Goal: Transaction & Acquisition: Obtain resource

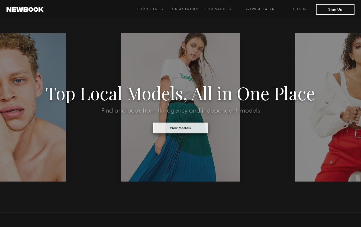
click at [180, 127] on button "View Models" at bounding box center [180, 128] width 55 height 11
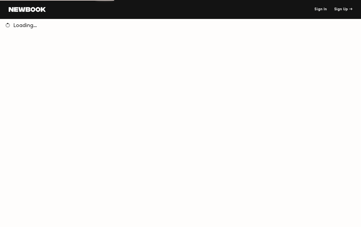
click at [322, 9] on link "Sign In" at bounding box center [320, 10] width 12 height 4
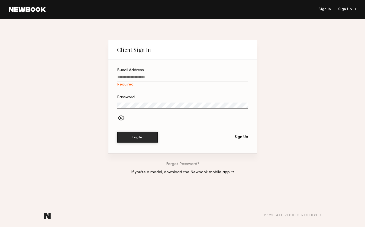
type input "**********"
click at [137, 137] on button "Log In" at bounding box center [137, 137] width 41 height 11
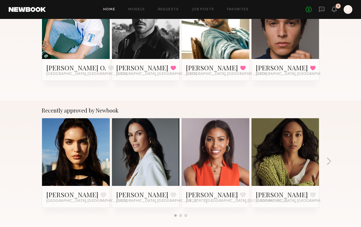
scroll to position [159, 0]
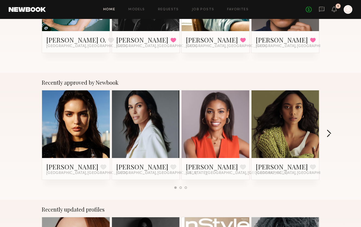
click at [330, 133] on button "button" at bounding box center [328, 134] width 5 height 9
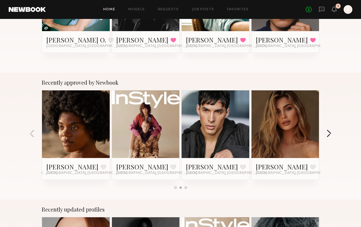
click at [328, 131] on button "button" at bounding box center [328, 134] width 5 height 9
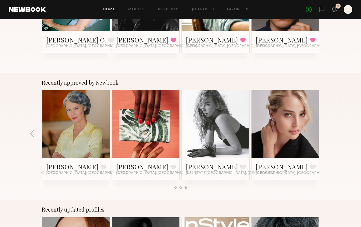
click at [328, 131] on div "Recently approved by Newbook Mayya G. Favorite Los Angeles, CA Laiz L. Favorite…" at bounding box center [180, 136] width 361 height 127
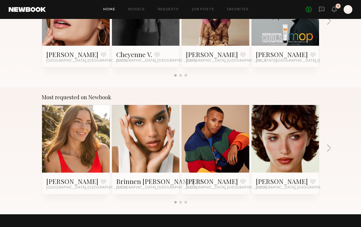
scroll to position [399, 0]
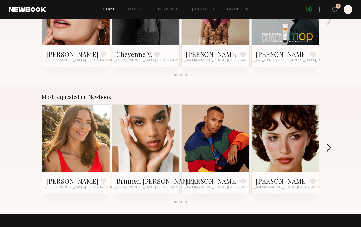
click at [328, 147] on button "button" at bounding box center [328, 148] width 5 height 9
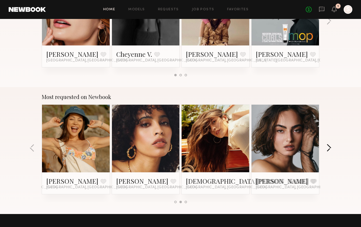
click at [328, 147] on button "button" at bounding box center [328, 148] width 5 height 9
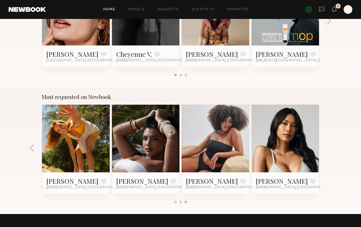
click at [328, 147] on div "Most requested on Newbook Jess M. Favorite Los Angeles, CA Brinnen T. Favorite …" at bounding box center [180, 150] width 361 height 127
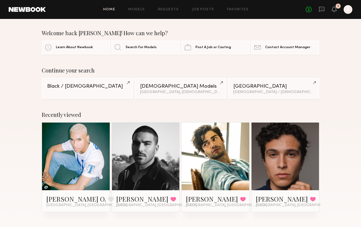
scroll to position [0, 0]
click at [120, 91] on link "Black / African American" at bounding box center [87, 88] width 91 height 21
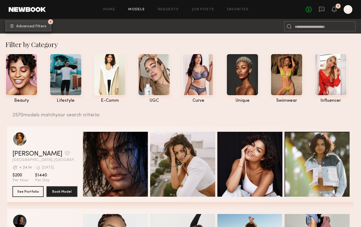
click at [39, 25] on span "Advanced Filters" at bounding box center [31, 27] width 30 height 4
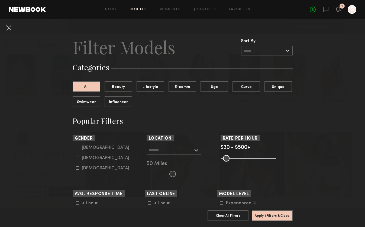
click at [76, 149] on icon at bounding box center [77, 147] width 3 height 3
type input "*"
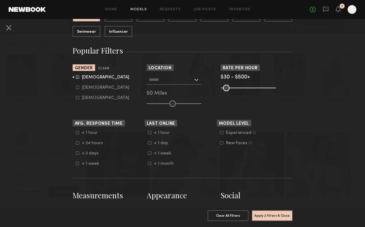
scroll to position [72, 0]
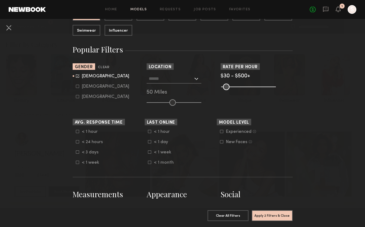
click at [220, 133] on icon at bounding box center [221, 131] width 3 height 3
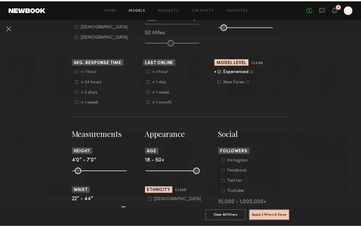
scroll to position [156, 0]
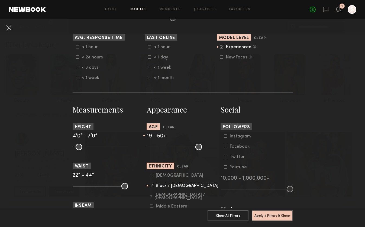
type input "**"
click at [150, 146] on input "range" at bounding box center [174, 147] width 55 height 7
drag, startPoint x: 198, startPoint y: 146, endPoint x: 166, endPoint y: 146, distance: 32.2
type input "**"
click at [166, 146] on input "range" at bounding box center [174, 147] width 55 height 7
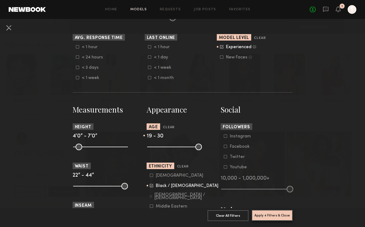
click at [261, 210] on button "Apply 4 Filters & Close" at bounding box center [272, 215] width 41 height 11
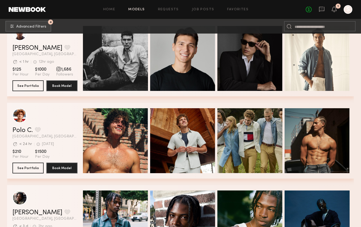
scroll to position [521, 0]
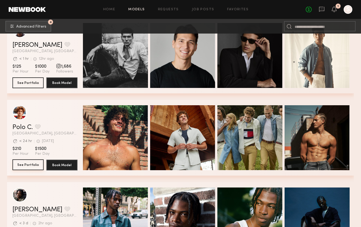
click at [29, 165] on button "See Portfolio" at bounding box center [27, 165] width 31 height 11
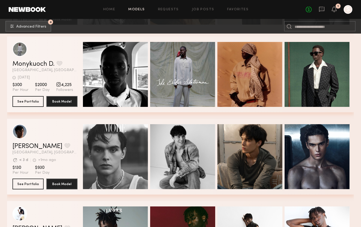
scroll to position [1032, 0]
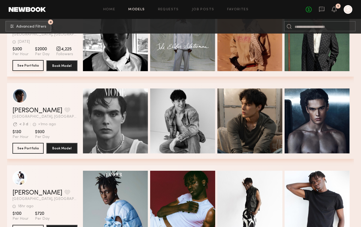
click at [30, 67] on button "See Portfolio" at bounding box center [27, 65] width 31 height 11
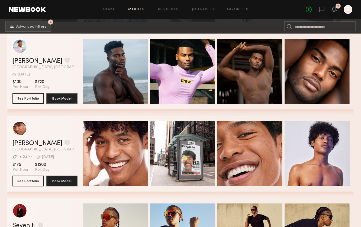
scroll to position [1247, 0]
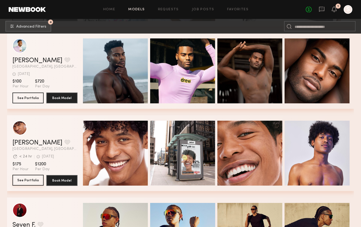
click at [37, 179] on button "See Portfolio" at bounding box center [27, 180] width 31 height 11
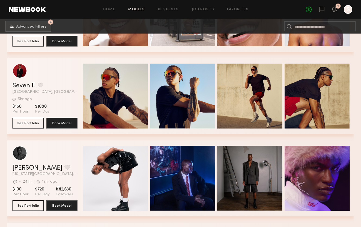
scroll to position [1392, 0]
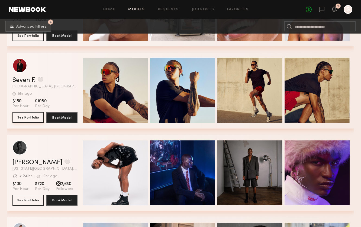
click at [33, 123] on button "See Portfolio" at bounding box center [27, 117] width 31 height 11
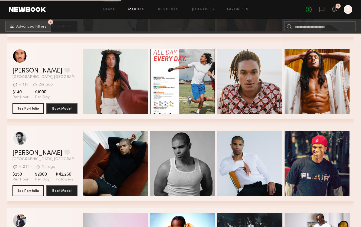
scroll to position [1690, 0]
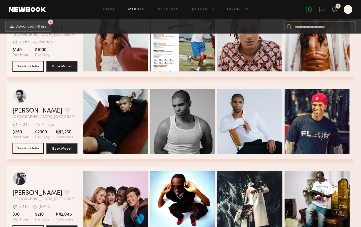
click at [34, 147] on button "See Portfolio" at bounding box center [27, 148] width 31 height 11
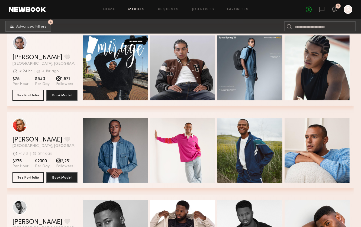
scroll to position [1879, 0]
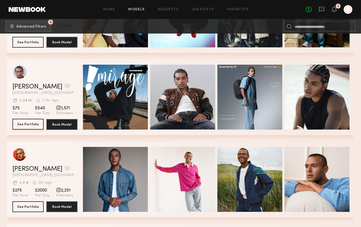
click at [31, 122] on button "See Portfolio" at bounding box center [27, 124] width 31 height 11
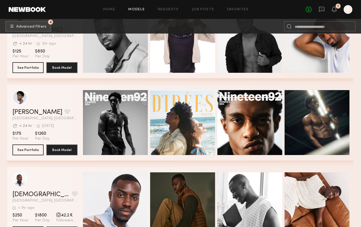
scroll to position [2136, 0]
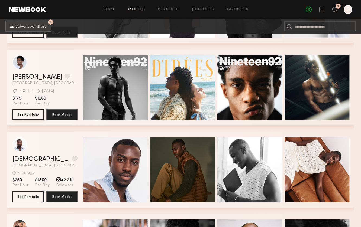
click at [38, 113] on button "See Portfolio" at bounding box center [27, 114] width 31 height 11
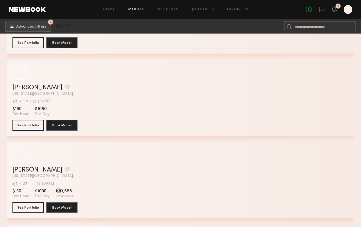
scroll to position [3654, 0]
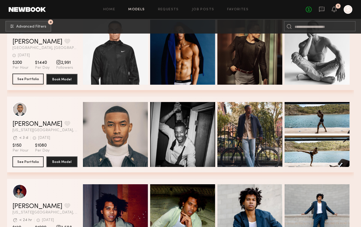
click at [30, 81] on button "See Portfolio" at bounding box center [27, 79] width 31 height 11
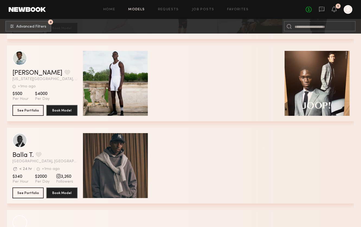
scroll to position [4760, 0]
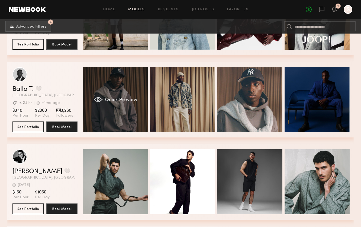
click at [125, 111] on div "Quick Preview" at bounding box center [115, 99] width 65 height 65
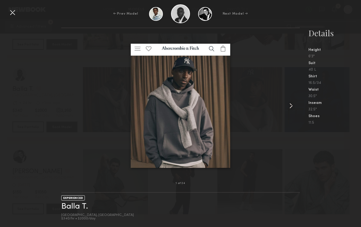
click at [292, 107] on common-icon at bounding box center [291, 106] width 9 height 9
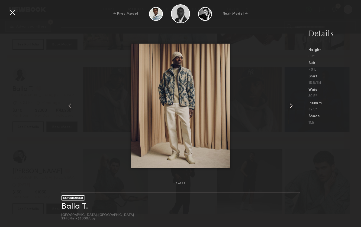
click at [292, 107] on common-icon at bounding box center [291, 106] width 9 height 9
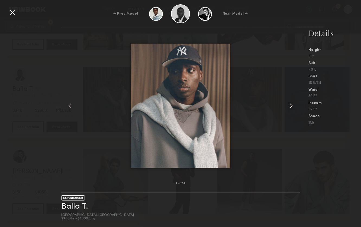
click at [292, 107] on common-icon at bounding box center [291, 106] width 9 height 9
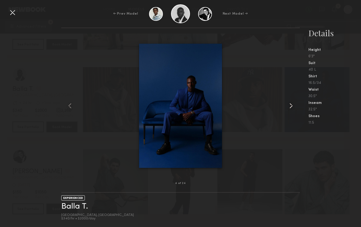
click at [292, 107] on common-icon at bounding box center [291, 106] width 9 height 9
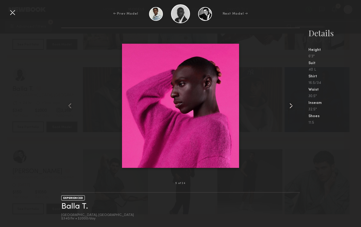
click at [292, 107] on common-icon at bounding box center [291, 106] width 9 height 9
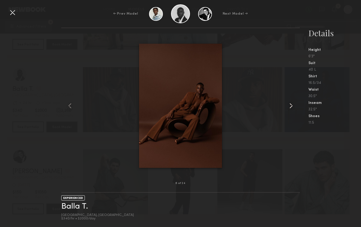
click at [292, 107] on common-icon at bounding box center [291, 106] width 9 height 9
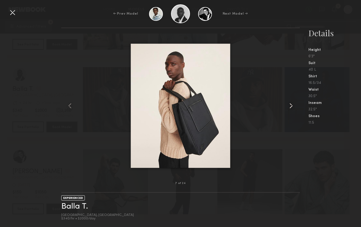
click at [292, 107] on common-icon at bounding box center [291, 106] width 9 height 9
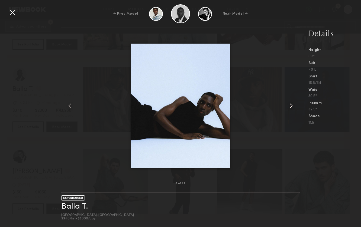
click at [292, 107] on common-icon at bounding box center [291, 106] width 9 height 9
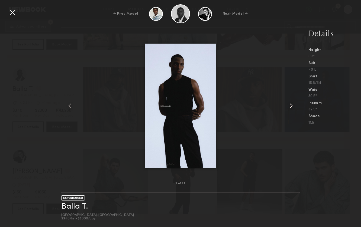
click at [292, 107] on common-icon at bounding box center [291, 106] width 9 height 9
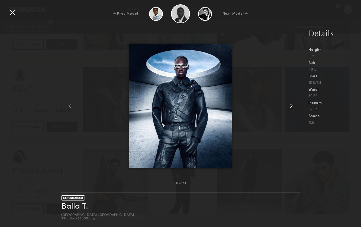
click at [292, 107] on common-icon at bounding box center [291, 106] width 9 height 9
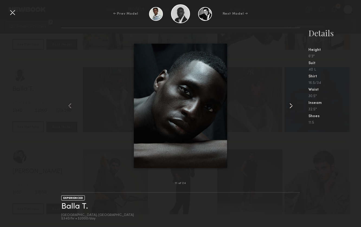
click at [292, 107] on common-icon at bounding box center [291, 106] width 9 height 9
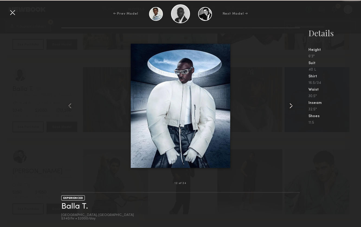
click at [292, 107] on common-icon at bounding box center [291, 106] width 9 height 9
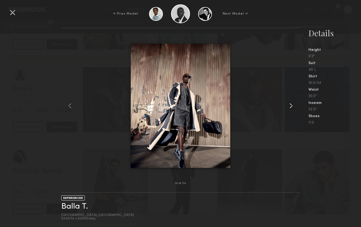
click at [292, 107] on common-icon at bounding box center [291, 106] width 9 height 9
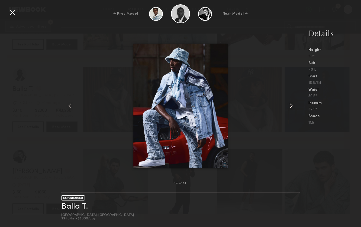
click at [292, 107] on common-icon at bounding box center [291, 106] width 9 height 9
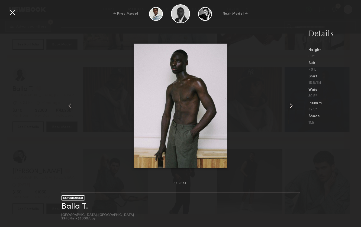
click at [292, 107] on common-icon at bounding box center [291, 106] width 9 height 9
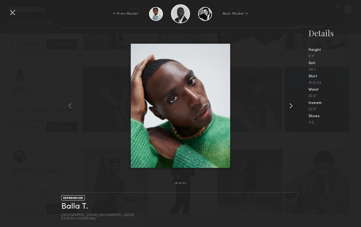
click at [292, 107] on common-icon at bounding box center [291, 106] width 9 height 9
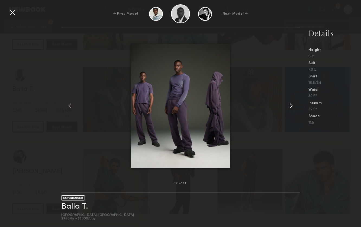
click at [292, 107] on common-icon at bounding box center [291, 106] width 9 height 9
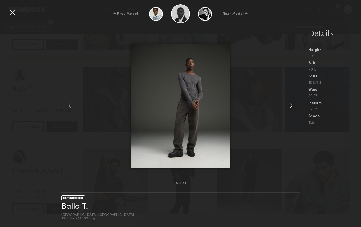
click at [292, 107] on common-icon at bounding box center [291, 106] width 9 height 9
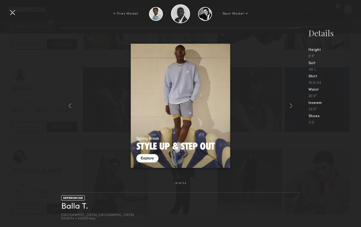
click at [15, 10] on div at bounding box center [12, 12] width 9 height 9
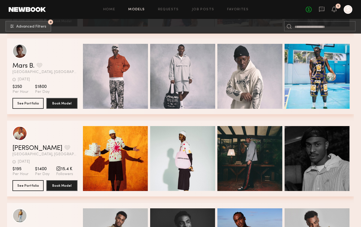
scroll to position [5831, 0]
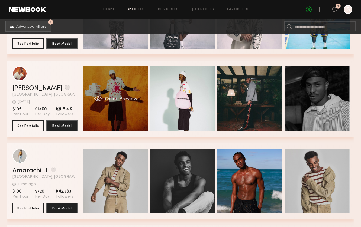
click at [109, 124] on div "Quick Preview" at bounding box center [115, 98] width 65 height 65
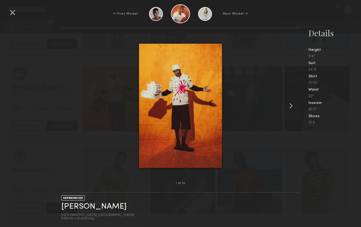
click at [288, 105] on common-icon at bounding box center [291, 106] width 9 height 9
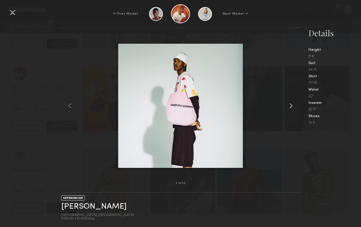
click at [288, 105] on common-icon at bounding box center [291, 106] width 9 height 9
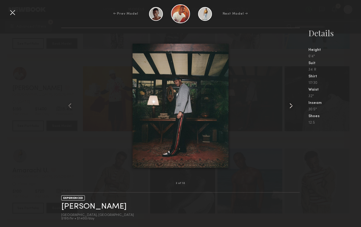
click at [288, 105] on common-icon at bounding box center [291, 106] width 9 height 9
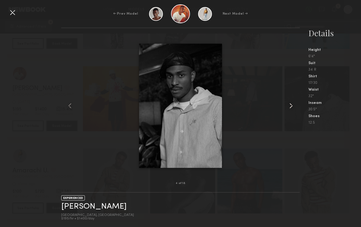
click at [288, 105] on common-icon at bounding box center [291, 106] width 9 height 9
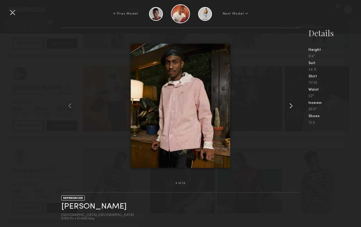
click at [288, 105] on common-icon at bounding box center [291, 106] width 9 height 9
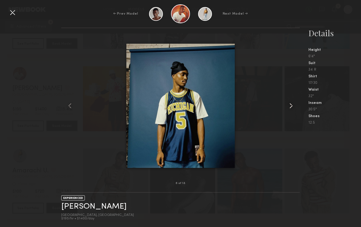
click at [288, 105] on common-icon at bounding box center [291, 106] width 9 height 9
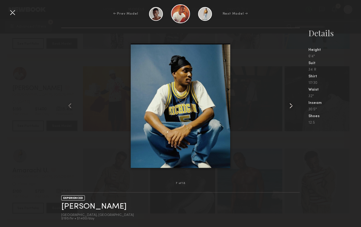
click at [288, 105] on common-icon at bounding box center [291, 106] width 9 height 9
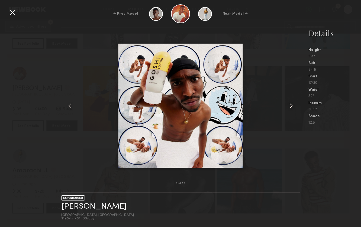
click at [288, 105] on common-icon at bounding box center [291, 106] width 9 height 9
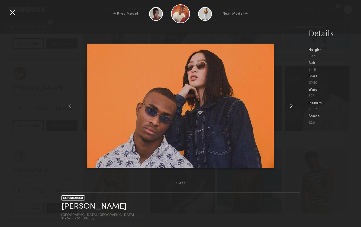
click at [288, 105] on common-icon at bounding box center [291, 106] width 9 height 9
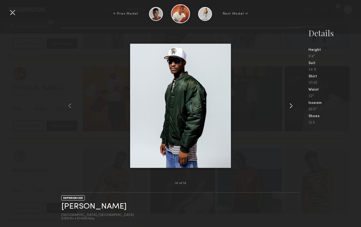
click at [288, 105] on common-icon at bounding box center [291, 106] width 9 height 9
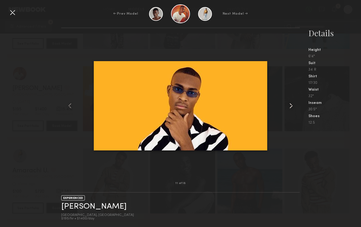
click at [288, 105] on common-icon at bounding box center [291, 106] width 9 height 9
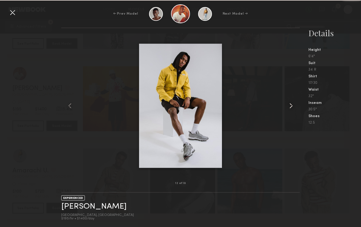
click at [288, 105] on common-icon at bounding box center [291, 106] width 9 height 9
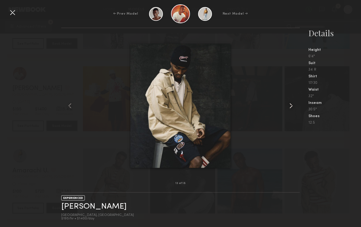
click at [288, 105] on common-icon at bounding box center [291, 106] width 9 height 9
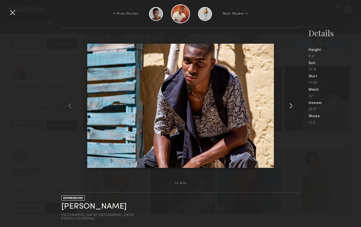
click at [288, 105] on common-icon at bounding box center [291, 106] width 9 height 9
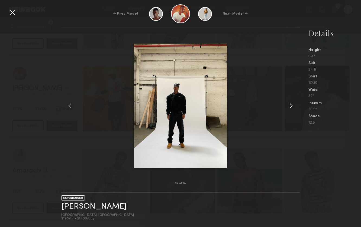
click at [288, 105] on common-icon at bounding box center [291, 106] width 9 height 9
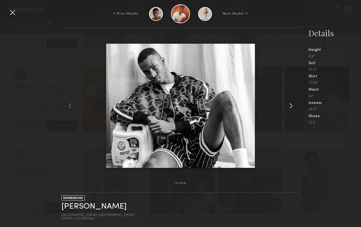
click at [288, 105] on common-icon at bounding box center [291, 106] width 9 height 9
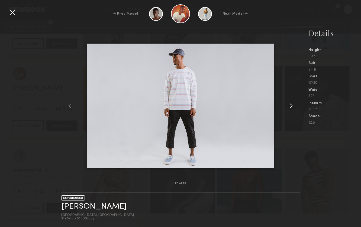
click at [288, 105] on common-icon at bounding box center [291, 106] width 9 height 9
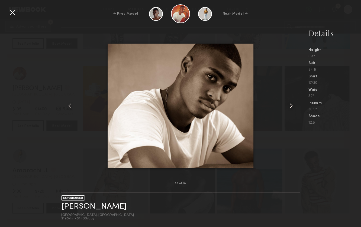
click at [288, 105] on common-icon at bounding box center [291, 106] width 9 height 9
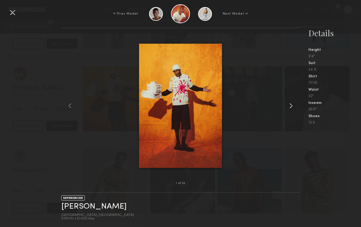
click at [288, 105] on common-icon at bounding box center [291, 106] width 9 height 9
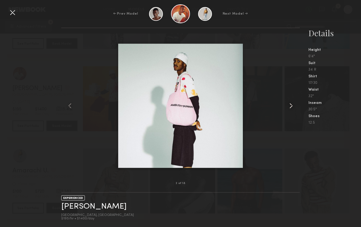
click at [288, 105] on common-icon at bounding box center [291, 106] width 9 height 9
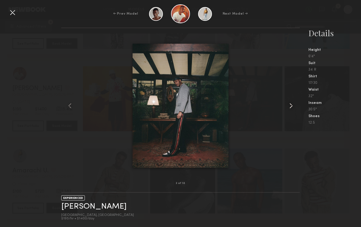
click at [288, 105] on common-icon at bounding box center [291, 106] width 9 height 9
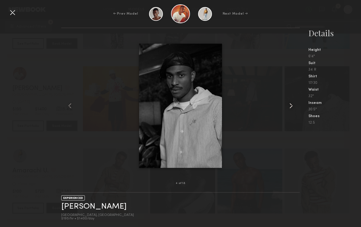
click at [288, 105] on common-icon at bounding box center [291, 106] width 9 height 9
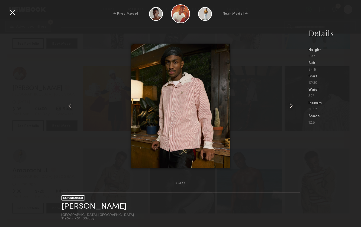
click at [288, 105] on common-icon at bounding box center [291, 106] width 9 height 9
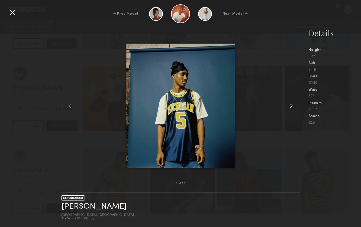
click at [288, 105] on common-icon at bounding box center [291, 106] width 9 height 9
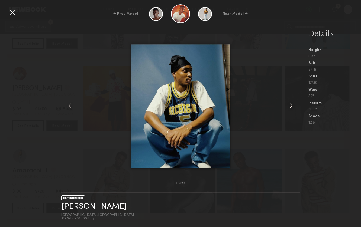
click at [288, 105] on common-icon at bounding box center [291, 106] width 9 height 9
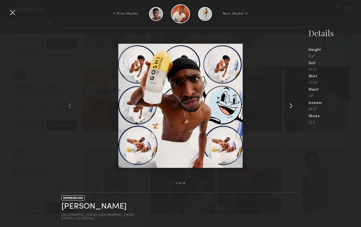
click at [288, 105] on common-icon at bounding box center [291, 106] width 9 height 9
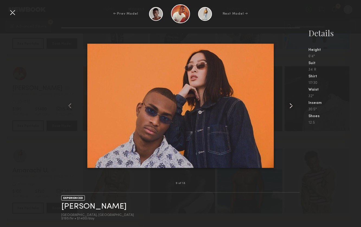
click at [288, 105] on common-icon at bounding box center [291, 106] width 9 height 9
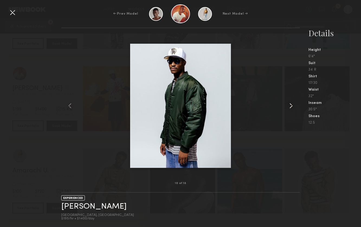
click at [288, 105] on common-icon at bounding box center [291, 106] width 9 height 9
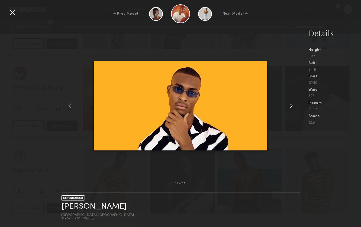
click at [288, 105] on common-icon at bounding box center [291, 106] width 9 height 9
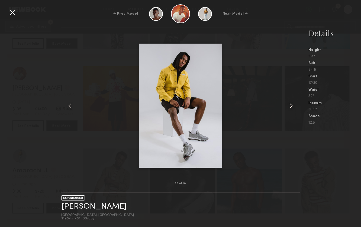
click at [288, 105] on common-icon at bounding box center [291, 106] width 9 height 9
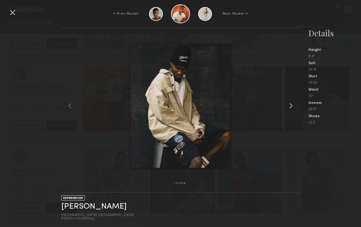
click at [288, 105] on common-icon at bounding box center [291, 106] width 9 height 9
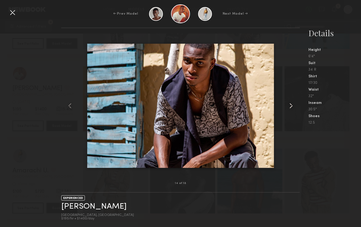
click at [288, 105] on common-icon at bounding box center [291, 106] width 9 height 9
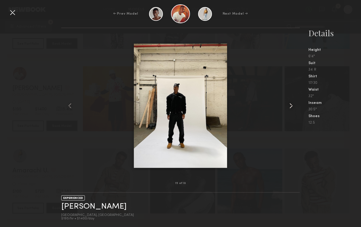
click at [288, 105] on common-icon at bounding box center [291, 106] width 9 height 9
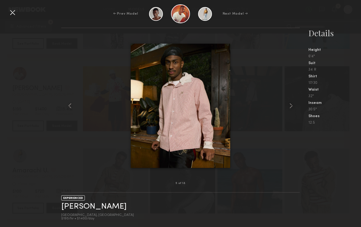
click at [13, 13] on div at bounding box center [12, 12] width 9 height 9
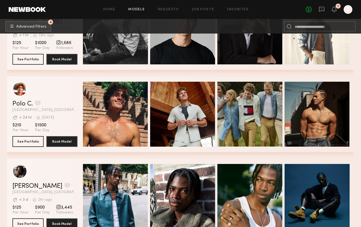
scroll to position [558, 0]
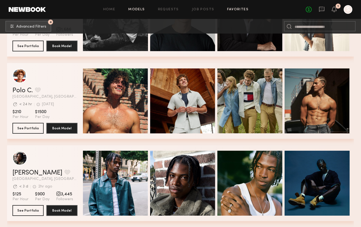
click at [231, 8] on link "Favorites" at bounding box center [237, 10] width 21 height 4
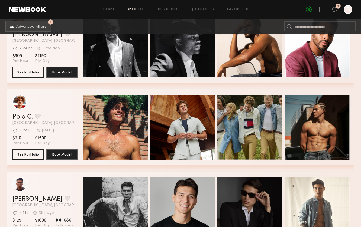
scroll to position [490, 0]
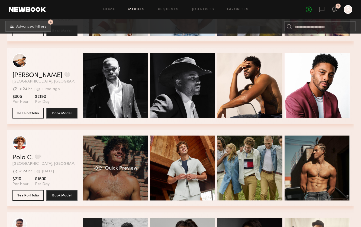
click at [118, 155] on div "Quick Preview" at bounding box center [115, 168] width 65 height 65
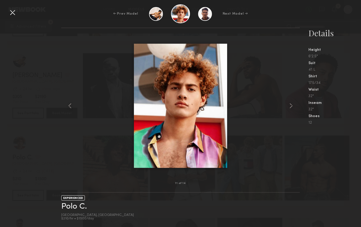
click at [253, 38] on div at bounding box center [180, 106] width 238 height 138
click at [66, 53] on div at bounding box center [65, 106] width 9 height 138
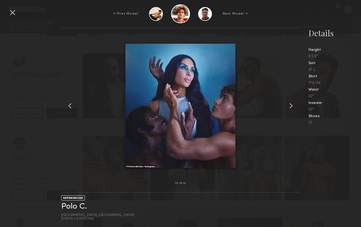
click at [11, 15] on div at bounding box center [12, 12] width 9 height 9
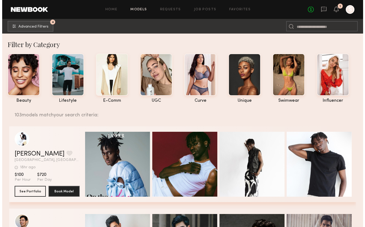
scroll to position [0, 0]
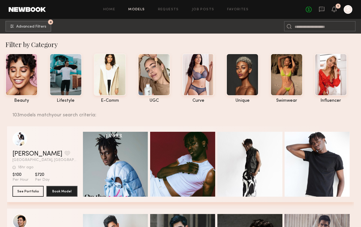
click at [241, 12] on div "Home Models Requests Job Posts Favorites Sign Out No fees up to $5,000 1 S" at bounding box center [199, 9] width 306 height 9
click at [236, 11] on link "Favorites" at bounding box center [237, 10] width 21 height 4
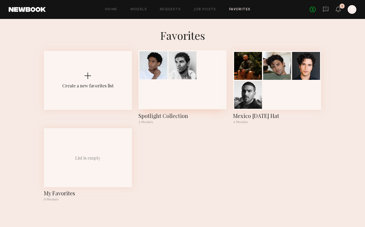
click at [184, 88] on div at bounding box center [182, 79] width 88 height 59
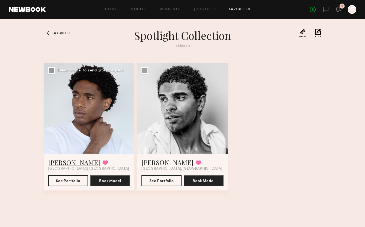
click at [57, 164] on link "Devin C." at bounding box center [74, 162] width 52 height 9
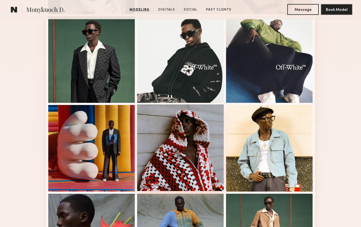
scroll to position [243, 0]
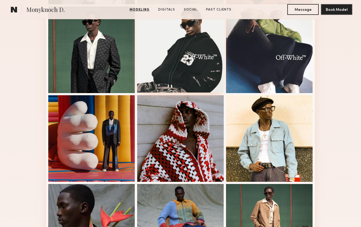
click at [192, 85] on div at bounding box center [180, 49] width 87 height 87
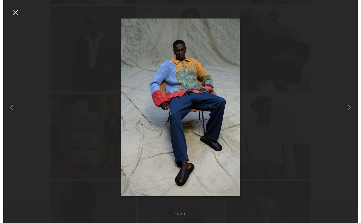
scroll to position [166, 0]
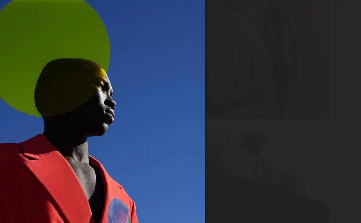
click at [125, 41] on div at bounding box center [180, 107] width 361 height 197
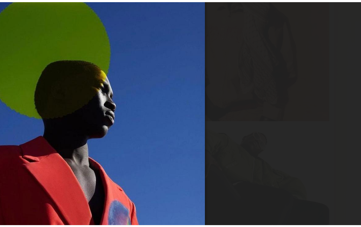
scroll to position [145, 0]
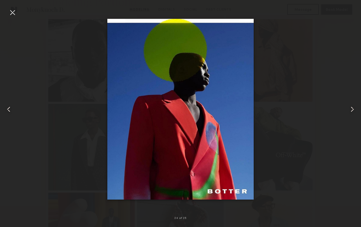
click at [12, 13] on div at bounding box center [12, 12] width 9 height 9
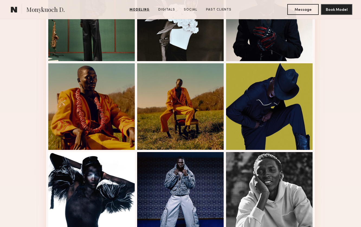
scroll to position [542, 0]
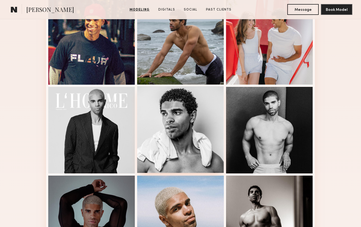
scroll to position [324, 0]
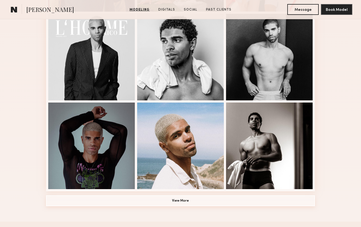
click at [150, 199] on button "View More" at bounding box center [180, 201] width 269 height 11
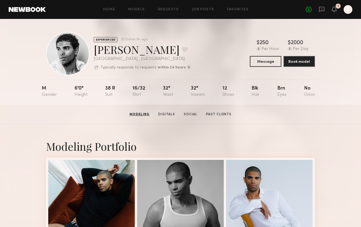
scroll to position [0, 0]
click at [169, 117] on link "Digitals" at bounding box center [166, 114] width 21 height 5
click at [182, 49] on button at bounding box center [185, 49] width 6 height 5
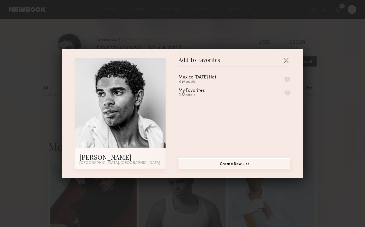
click at [221, 164] on button "Create New List" at bounding box center [235, 164] width 112 height 11
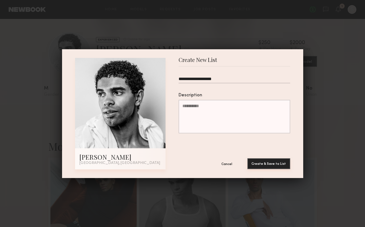
type input "**********"
click at [269, 164] on button "Create & Save to List" at bounding box center [268, 164] width 43 height 11
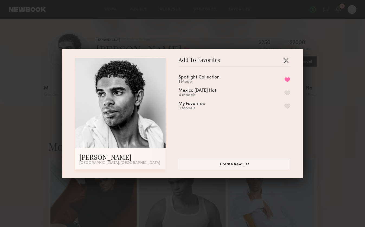
click at [282, 61] on button "button" at bounding box center [286, 60] width 9 height 9
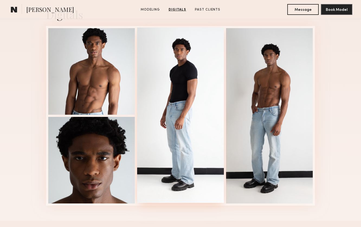
scroll to position [1, 0]
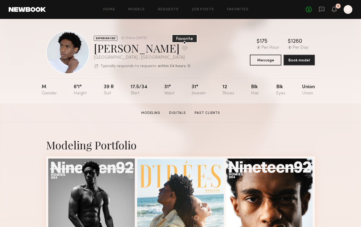
click at [182, 50] on button at bounding box center [185, 48] width 6 height 5
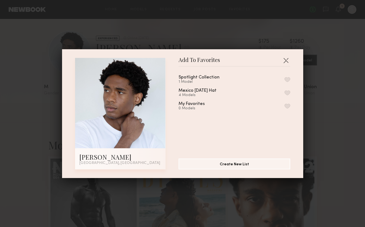
click at [285, 82] on button "button" at bounding box center [288, 79] width 6 height 5
click at [181, 198] on div "Add To Favorites [PERSON_NAME] [GEOGRAPHIC_DATA], [GEOGRAPHIC_DATA] Add To Favo…" at bounding box center [182, 113] width 365 height 227
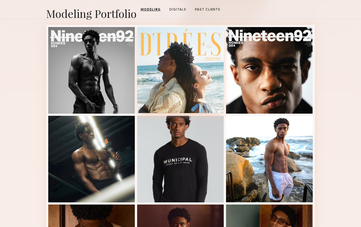
scroll to position [147, 0]
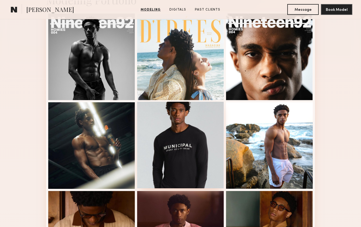
click at [189, 130] on div at bounding box center [180, 145] width 87 height 87
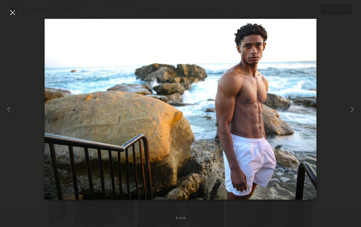
click at [330, 62] on div at bounding box center [180, 109] width 361 height 201
click at [12, 11] on div at bounding box center [12, 12] width 9 height 9
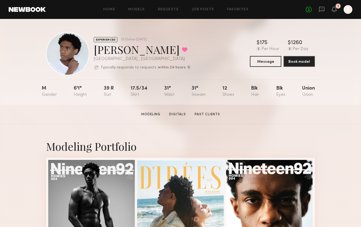
scroll to position [0, 0]
click at [231, 6] on div "Home Models Requests Job Posts Favorites Sign Out No fees up to $5,000 1 S" at bounding box center [199, 9] width 306 height 9
click at [233, 9] on link "Favorites" at bounding box center [237, 10] width 21 height 4
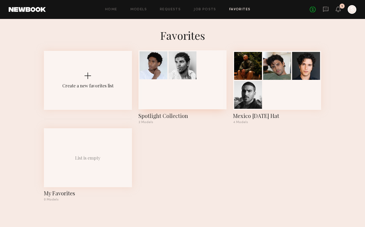
click at [188, 79] on div at bounding box center [183, 65] width 28 height 28
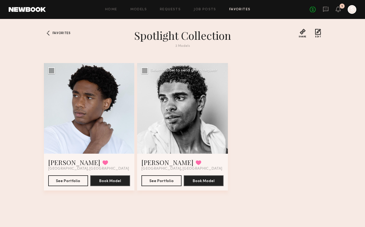
click at [179, 119] on div at bounding box center [182, 108] width 91 height 91
click at [152, 164] on link "Isaiah C." at bounding box center [167, 162] width 52 height 9
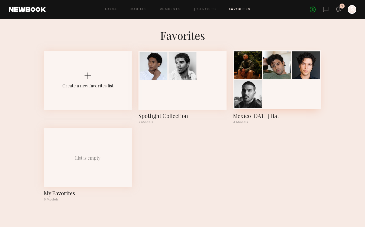
click at [303, 70] on div at bounding box center [306, 65] width 28 height 28
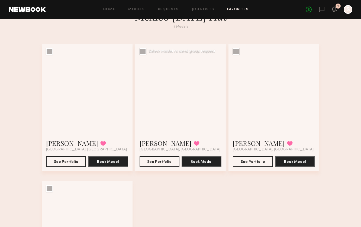
scroll to position [21, 0]
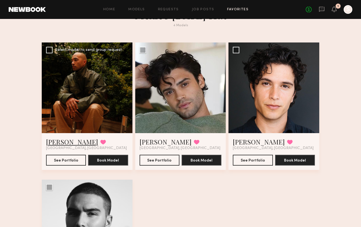
click at [57, 144] on link "[PERSON_NAME]" at bounding box center [72, 142] width 52 height 9
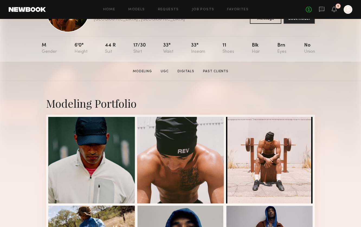
scroll to position [44, 0]
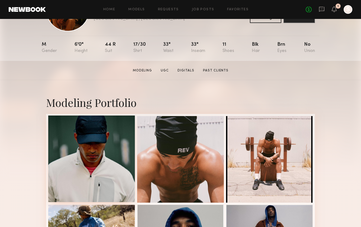
click at [83, 155] on div at bounding box center [91, 159] width 87 height 87
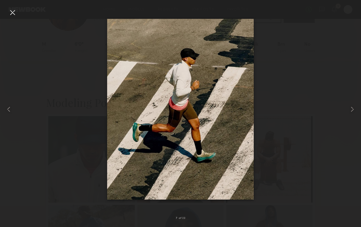
click at [15, 12] on div at bounding box center [12, 12] width 9 height 9
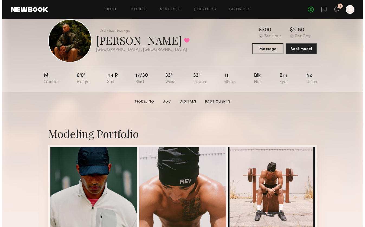
scroll to position [0, 0]
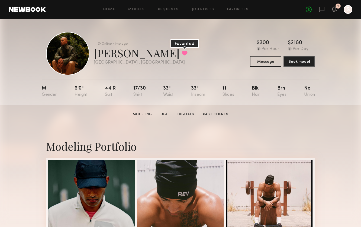
click at [182, 51] on button at bounding box center [185, 53] width 6 height 5
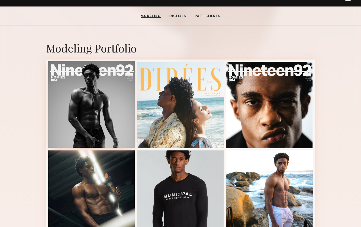
scroll to position [88, 0]
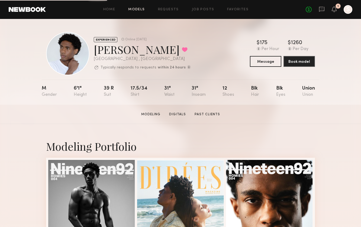
click at [141, 10] on link "Models" at bounding box center [136, 10] width 17 height 4
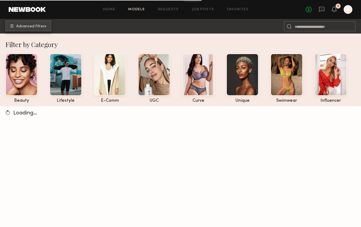
click at [40, 27] on span "Advanced Filters" at bounding box center [31, 27] width 30 height 4
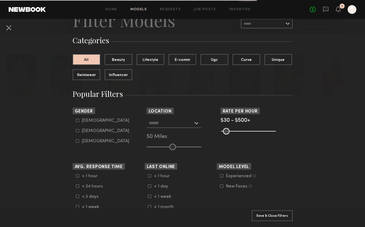
scroll to position [50, 0]
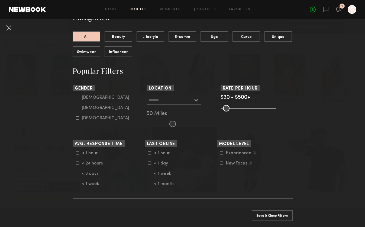
click at [73, 94] on nb-browse-filter "Gender Male Female Non-binary" at bounding box center [109, 103] width 72 height 36
click at [76, 96] on div at bounding box center [77, 97] width 3 height 3
type input "*"
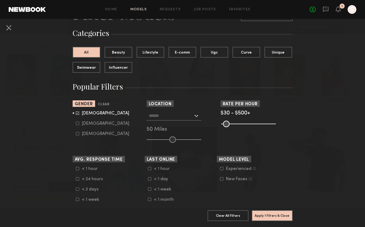
scroll to position [30, 0]
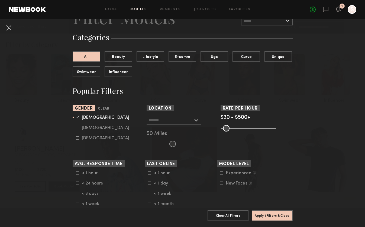
click at [173, 121] on input "text" at bounding box center [171, 119] width 44 height 9
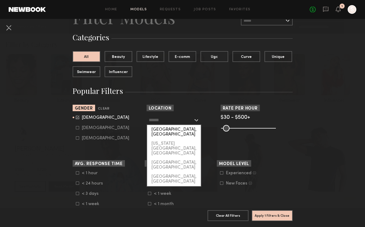
click at [173, 130] on div "[GEOGRAPHIC_DATA], [GEOGRAPHIC_DATA]" at bounding box center [174, 132] width 54 height 14
type input "**********"
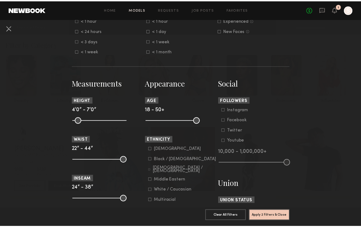
scroll to position [187, 0]
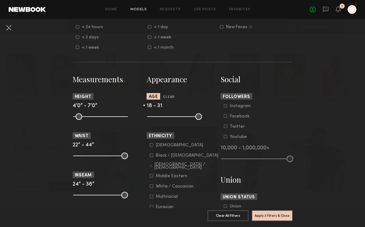
drag, startPoint x: 196, startPoint y: 115, endPoint x: 168, endPoint y: 115, distance: 28.5
click at [168, 115] on input "range" at bounding box center [174, 117] width 55 height 7
type input "**"
click at [166, 116] on input "range" at bounding box center [174, 117] width 55 height 7
type input "**"
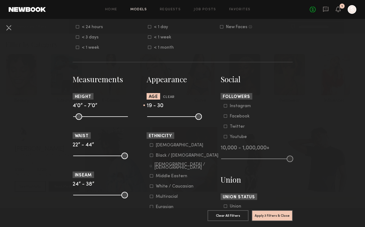
click at [150, 119] on input "range" at bounding box center [174, 117] width 55 height 7
click at [272, 215] on button "Apply 3 Filters & Close" at bounding box center [272, 215] width 41 height 11
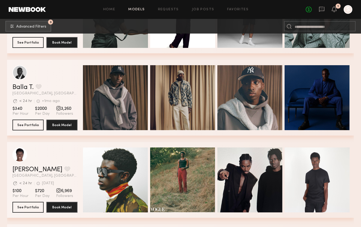
scroll to position [5422, 0]
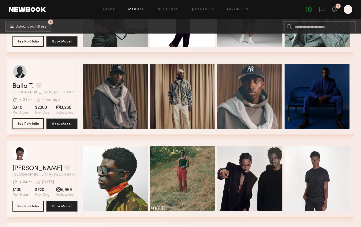
click at [35, 122] on button "See Portfolio" at bounding box center [27, 123] width 31 height 11
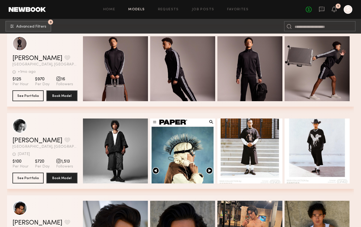
scroll to position [13208, 0]
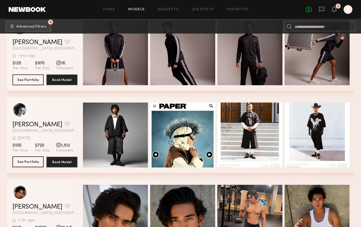
click at [37, 162] on button "See Portfolio" at bounding box center [27, 162] width 31 height 11
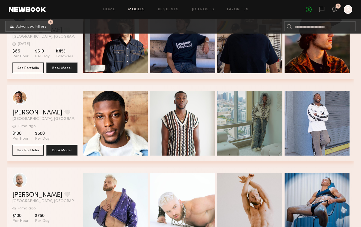
scroll to position [18192, 0]
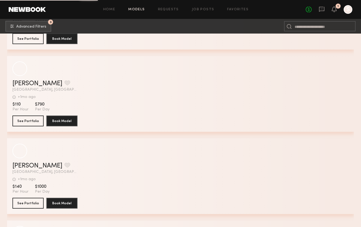
scroll to position [20499, 0]
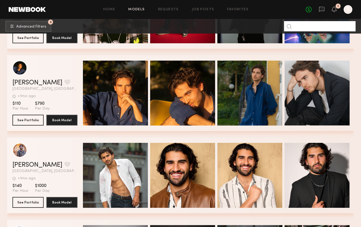
click at [308, 29] on input at bounding box center [320, 26] width 72 height 10
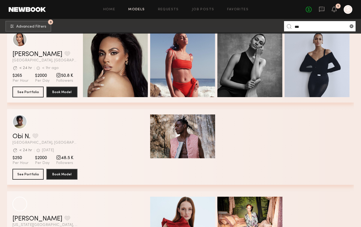
scroll to position [101, 0]
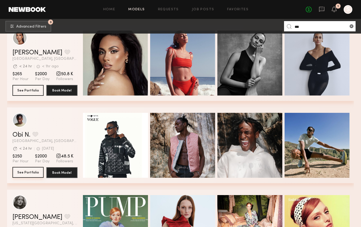
type input "***"
click at [36, 172] on button "See Portfolio" at bounding box center [27, 172] width 31 height 11
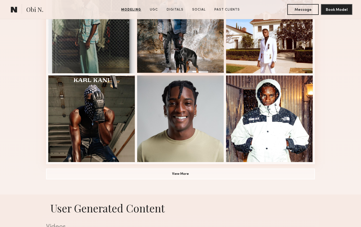
scroll to position [355, 0]
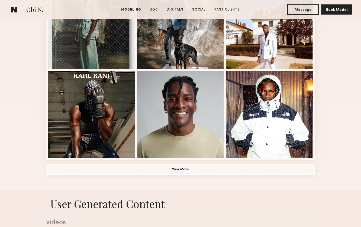
click at [172, 172] on button "View More" at bounding box center [180, 169] width 269 height 11
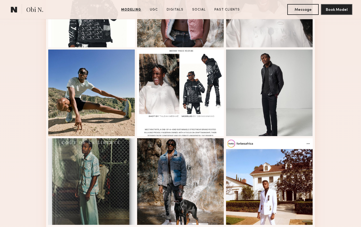
scroll to position [200, 0]
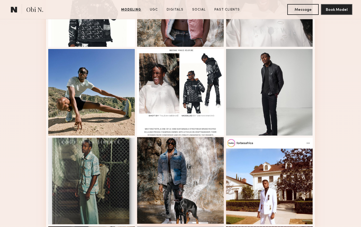
click at [185, 177] on div at bounding box center [180, 180] width 87 height 87
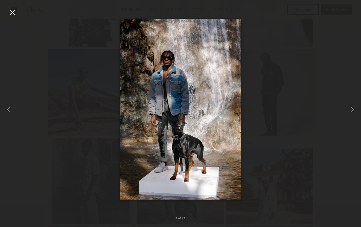
click at [276, 131] on div at bounding box center [180, 109] width 361 height 201
click at [9, 11] on div at bounding box center [12, 12] width 9 height 9
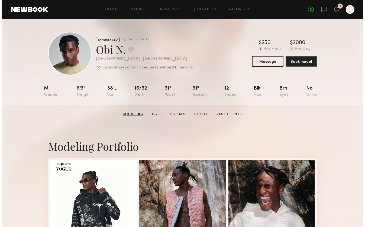
scroll to position [0, 0]
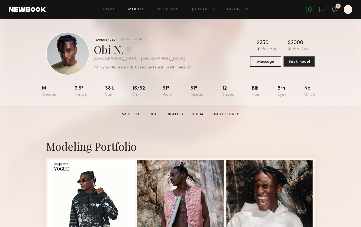
click at [136, 11] on link "Models" at bounding box center [136, 10] width 17 height 4
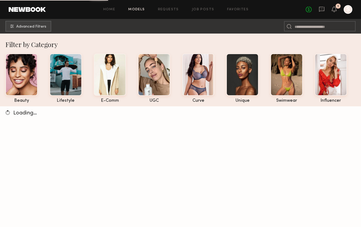
click at [252, 10] on div "Home Models Requests Job Posts Favorites Sign Out" at bounding box center [176, 10] width 260 height 4
click at [247, 10] on link "Favorites" at bounding box center [237, 10] width 21 height 4
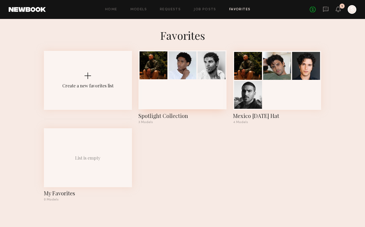
click at [200, 101] on div at bounding box center [182, 79] width 88 height 59
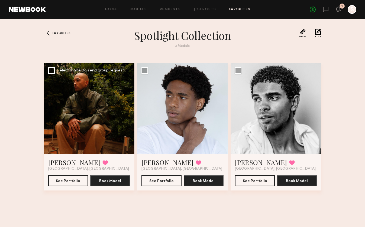
click at [73, 144] on div at bounding box center [89, 108] width 91 height 91
click at [62, 166] on link "[PERSON_NAME]" at bounding box center [74, 162] width 52 height 9
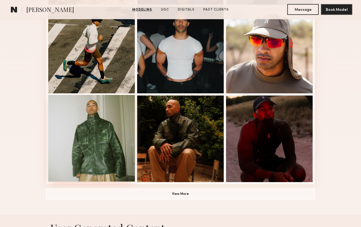
scroll to position [335, 0]
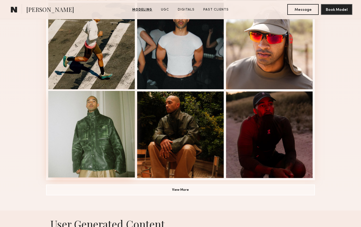
click at [98, 135] on div at bounding box center [91, 134] width 87 height 87
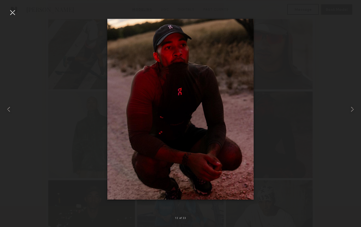
click at [86, 91] on div at bounding box center [180, 109] width 361 height 201
click at [42, 94] on div at bounding box center [180, 109] width 361 height 201
click at [10, 14] on div at bounding box center [12, 12] width 9 height 9
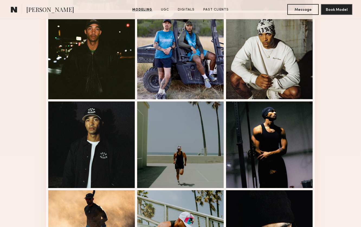
scroll to position [504, 0]
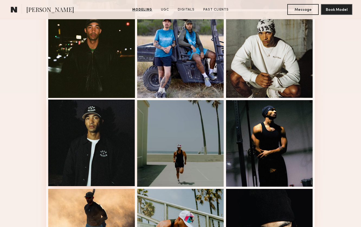
click at [89, 156] on div at bounding box center [91, 143] width 87 height 87
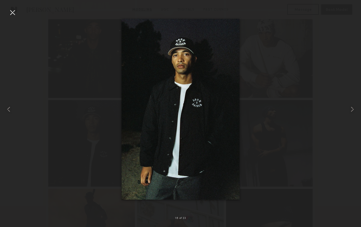
click at [283, 111] on div at bounding box center [180, 109] width 361 height 201
click at [15, 15] on div at bounding box center [12, 12] width 9 height 9
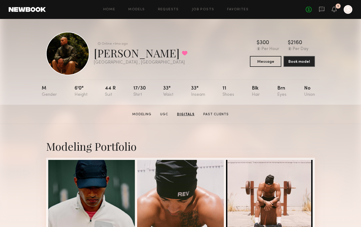
scroll to position [0, 0]
